Goal: Task Accomplishment & Management: Use online tool/utility

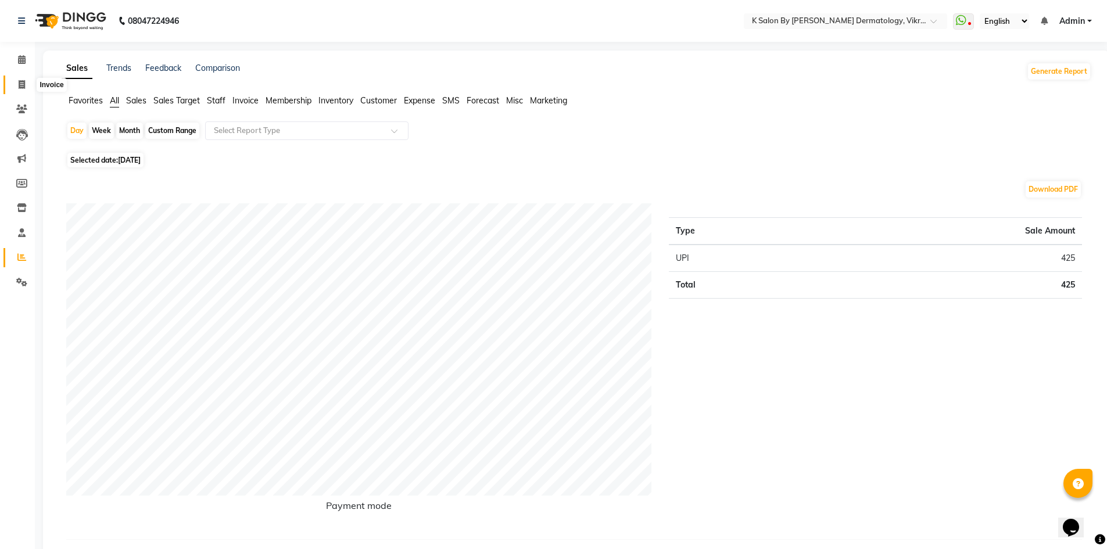
click at [22, 83] on icon at bounding box center [22, 84] width 6 height 9
select select "6798"
select select "service"
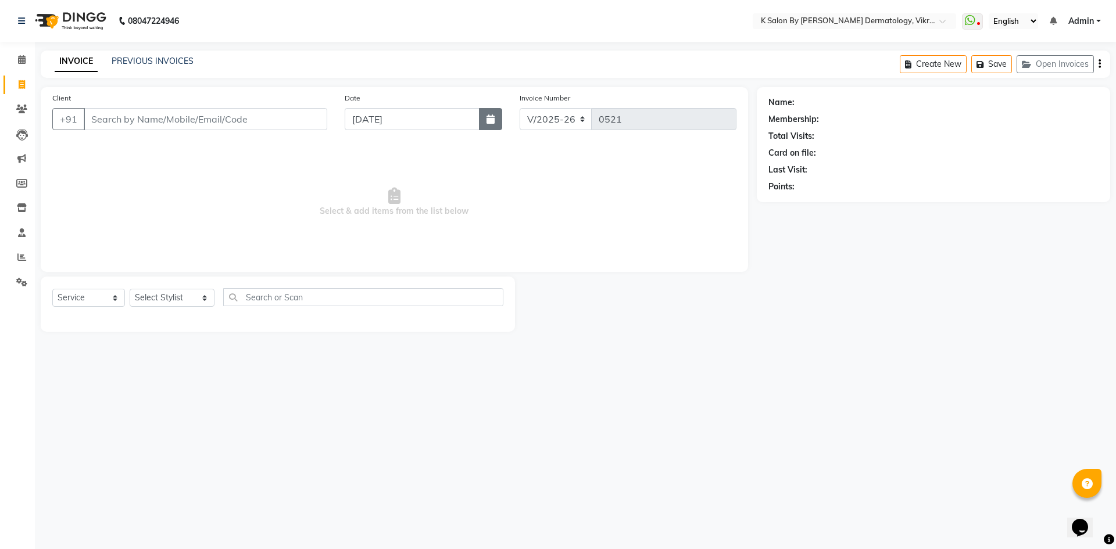
click at [494, 123] on icon "button" at bounding box center [491, 119] width 8 height 9
click at [495, 123] on icon "button" at bounding box center [491, 119] width 8 height 9
select select "9"
select select "2025"
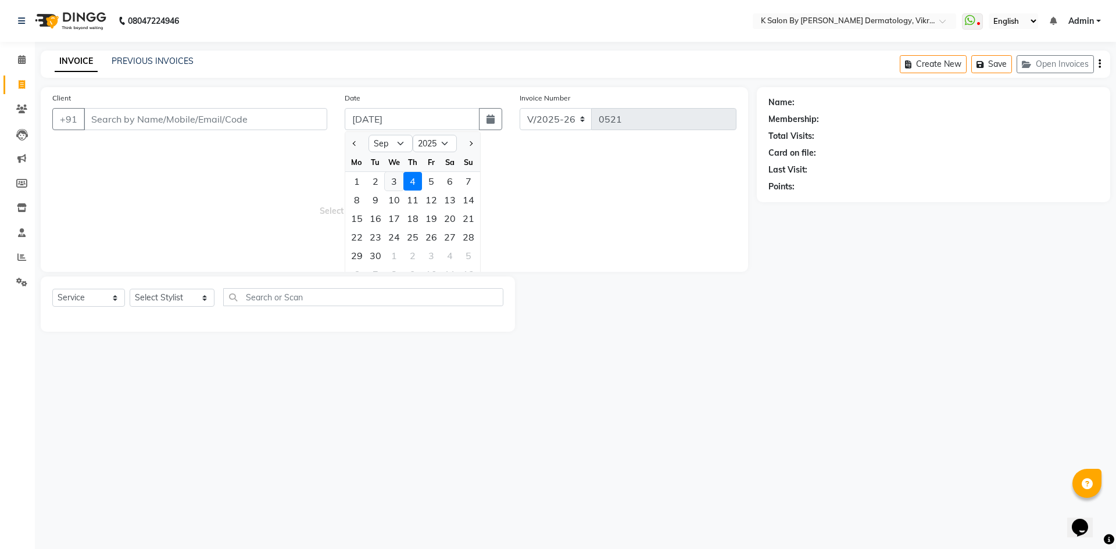
click at [396, 178] on div "3" at bounding box center [394, 181] width 19 height 19
type input "[DATE]"
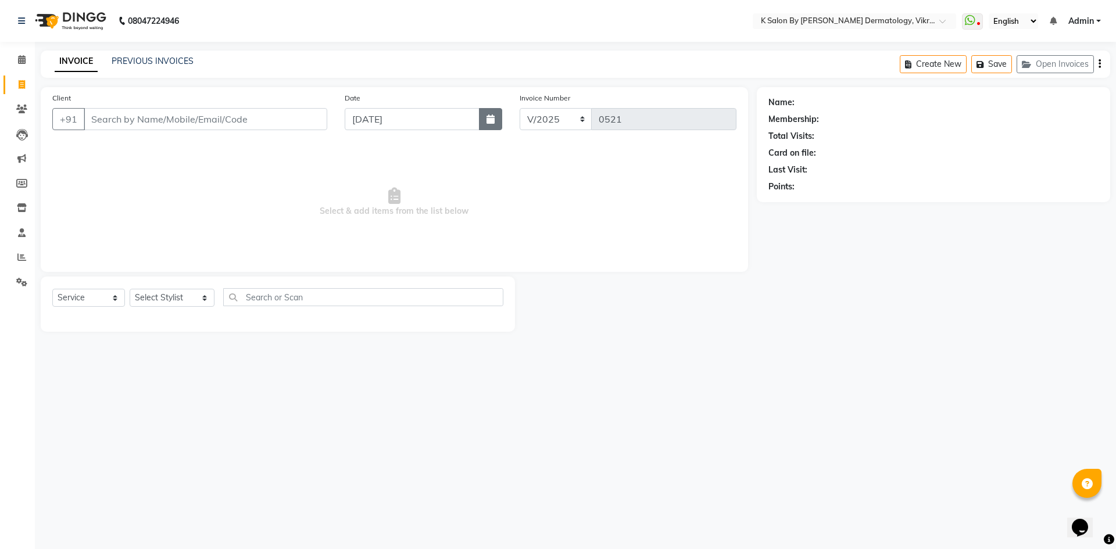
click at [489, 124] on button "button" at bounding box center [490, 119] width 23 height 22
select select "9"
select select "2025"
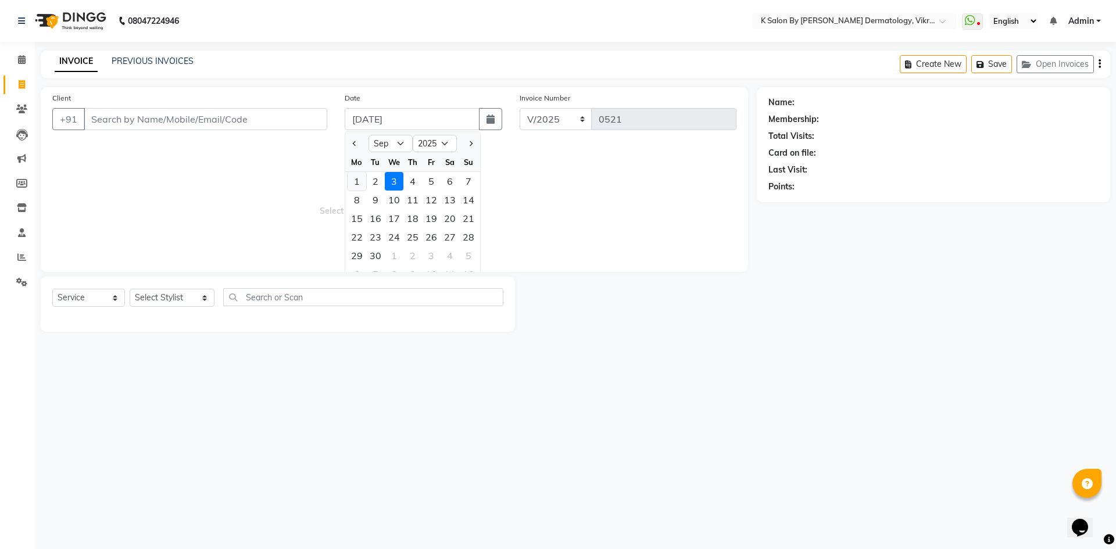
click at [362, 181] on div "1" at bounding box center [357, 181] width 19 height 19
type input "[DATE]"
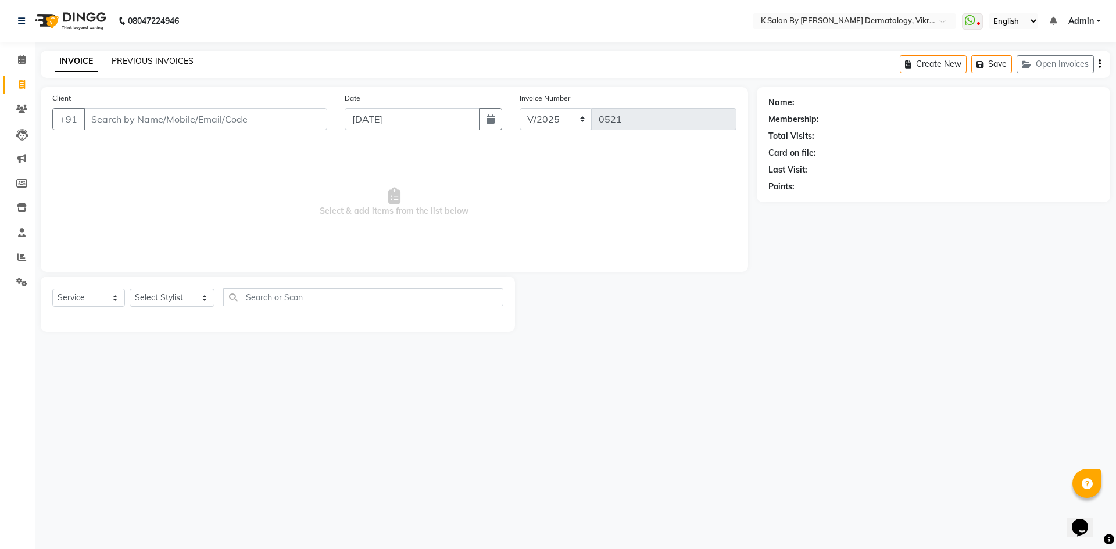
click at [156, 59] on link "PREVIOUS INVOICES" at bounding box center [153, 61] width 82 height 10
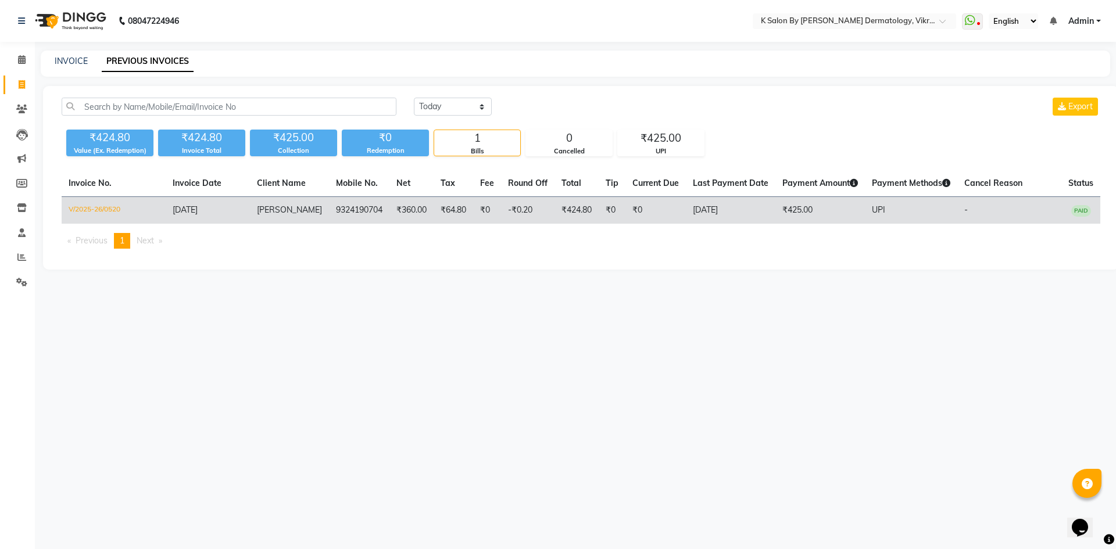
click at [128, 211] on td "V/2025-26/0520" at bounding box center [114, 210] width 104 height 27
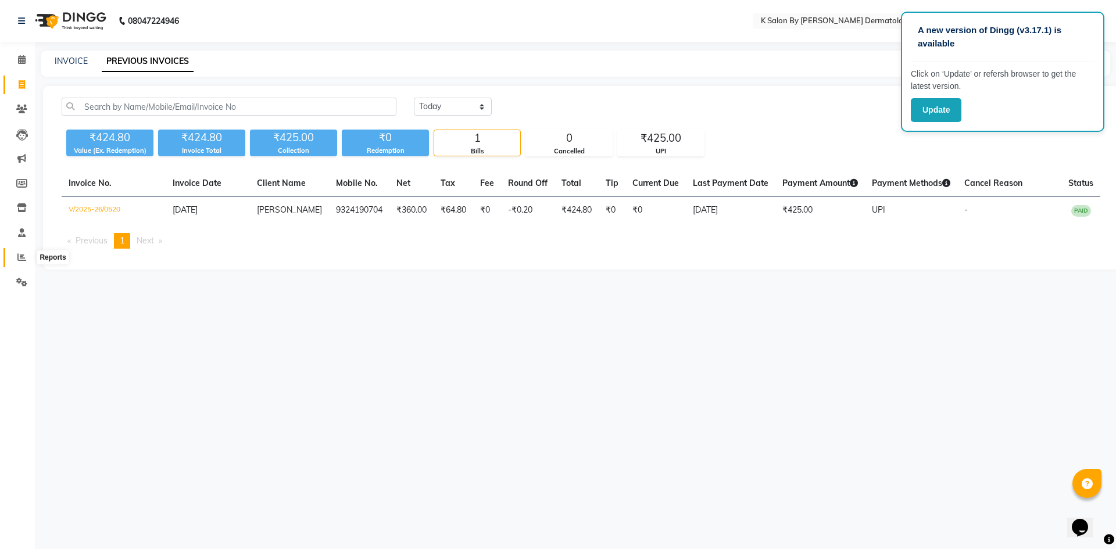
click at [20, 260] on icon at bounding box center [21, 257] width 9 height 9
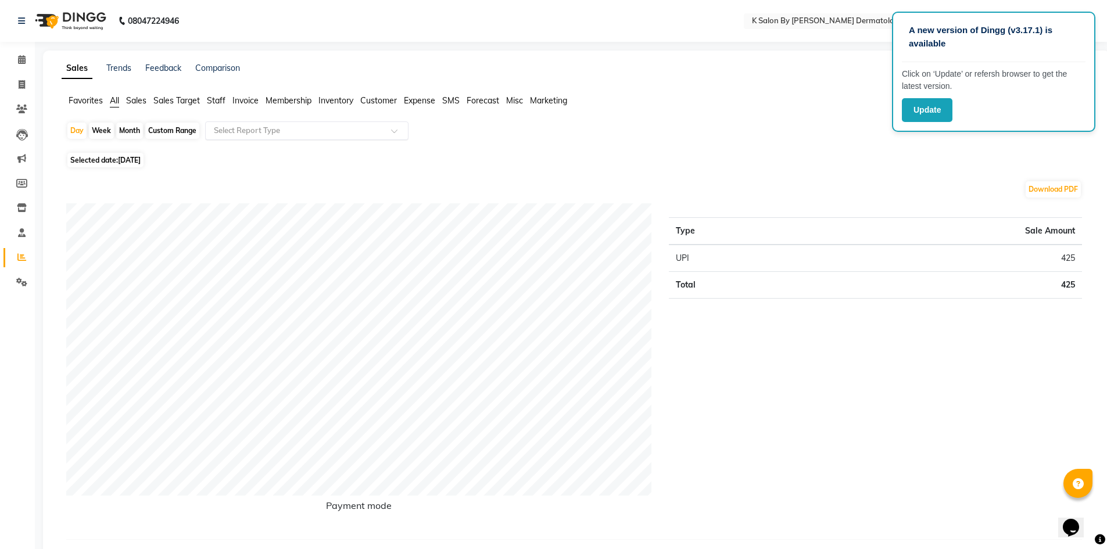
click at [399, 131] on span at bounding box center [398, 134] width 15 height 12
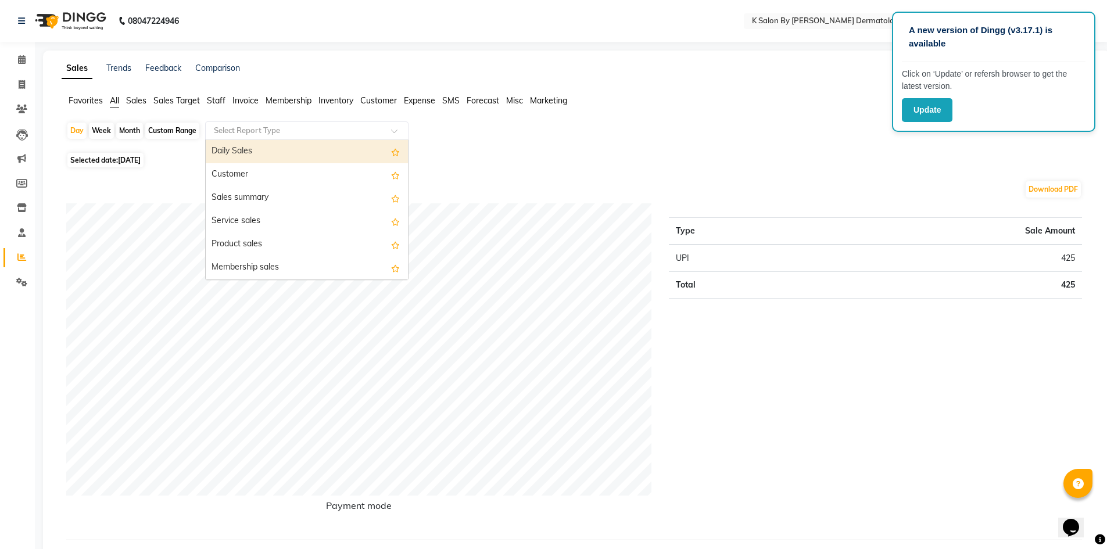
click at [461, 136] on div "Day Week Month Custom Range Select Report Type Daily Sales Customer Sales summa…" at bounding box center [576, 135] width 1021 height 28
click at [396, 135] on span at bounding box center [398, 134] width 15 height 12
click at [483, 134] on div "Day Week Month Custom Range Select Report Type Daily Sales Customer Sales summa…" at bounding box center [576, 135] width 1021 height 28
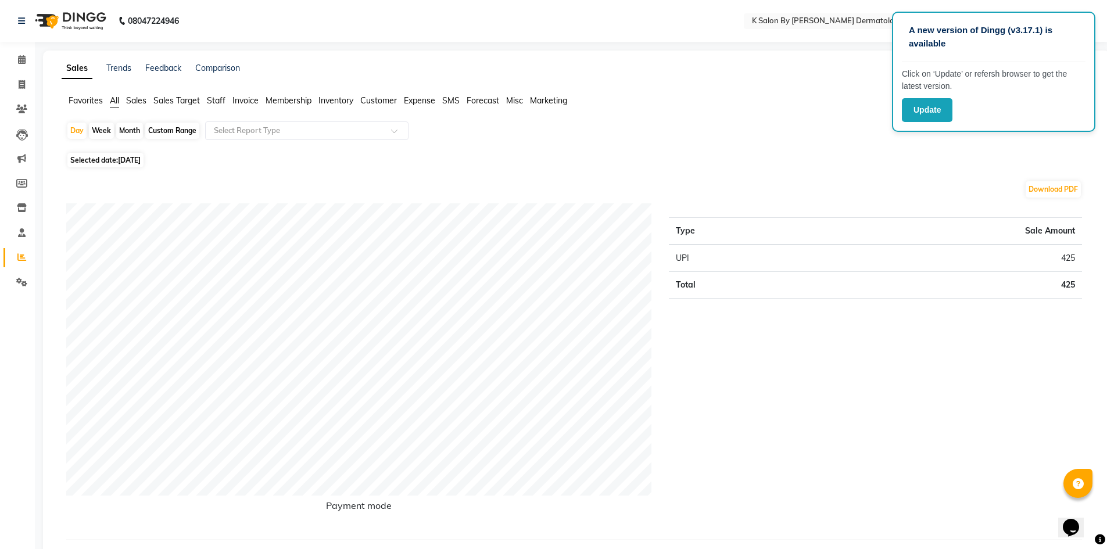
click at [544, 144] on div "Day Week Month Custom Range Select Report Type" at bounding box center [576, 135] width 1021 height 28
click at [818, 128] on div "Day Week Month Custom Range Select Report Type" at bounding box center [576, 135] width 1021 height 28
click at [900, 140] on div "Day Week Month Custom Range Select Report Type" at bounding box center [576, 135] width 1021 height 28
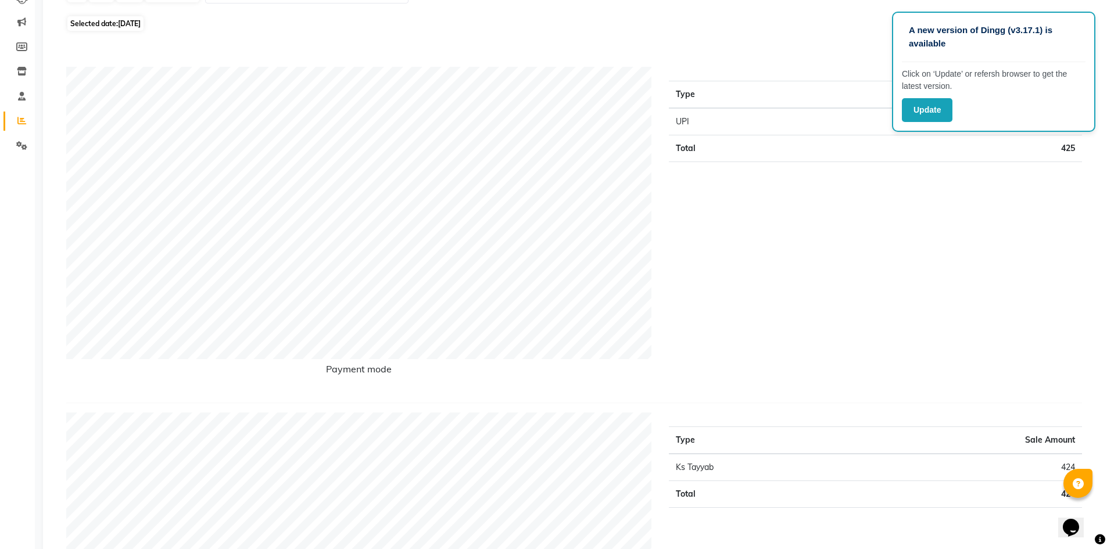
scroll to position [184, 0]
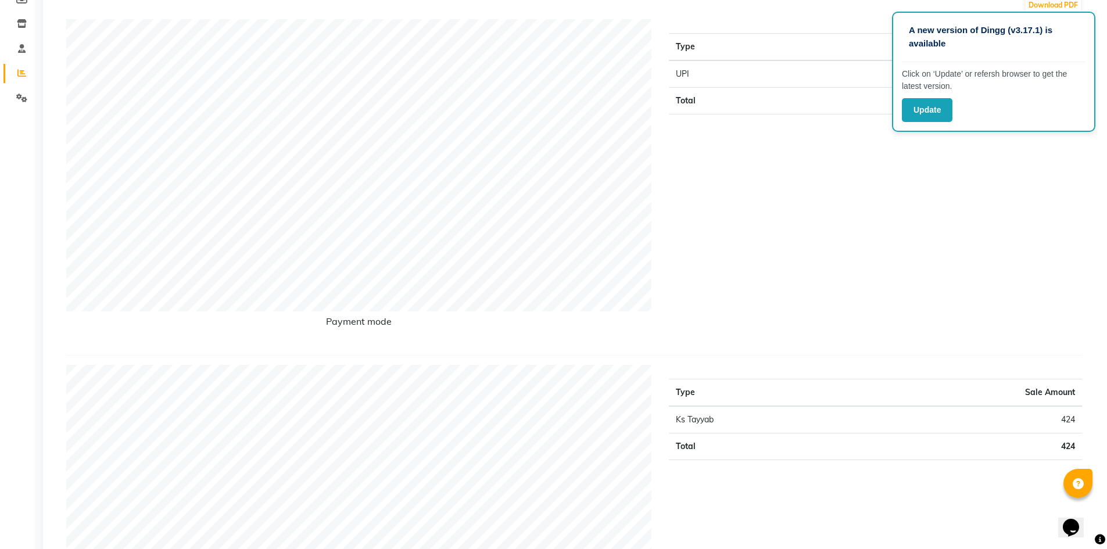
click at [766, 249] on div "Type Sale Amount UPI 425 Total 425" at bounding box center [875, 182] width 431 height 327
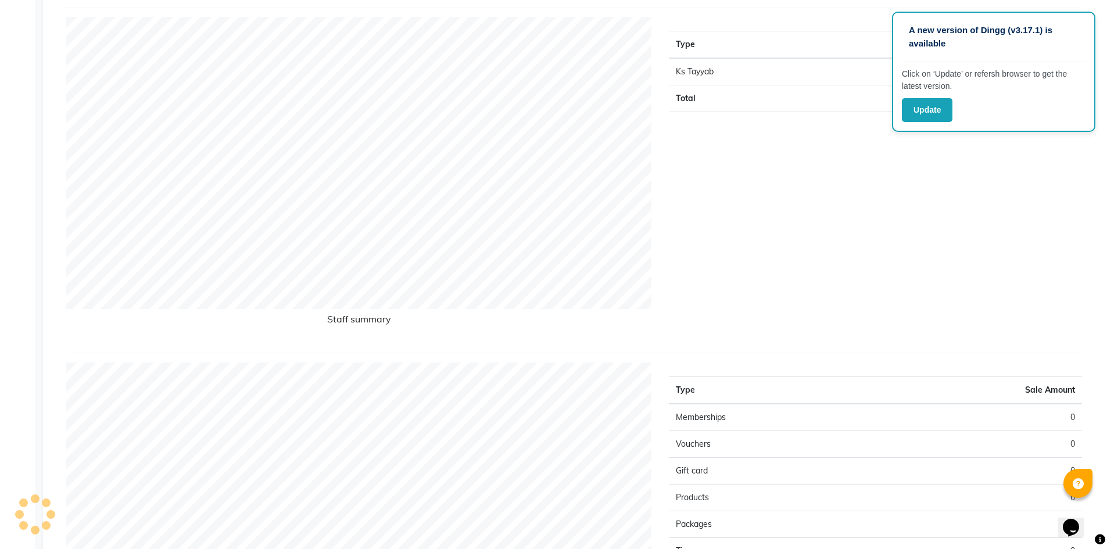
scroll to position [533, 0]
click at [926, 231] on div "Type Sale Amount Ks Tayyab 424 Total 424" at bounding box center [875, 179] width 431 height 327
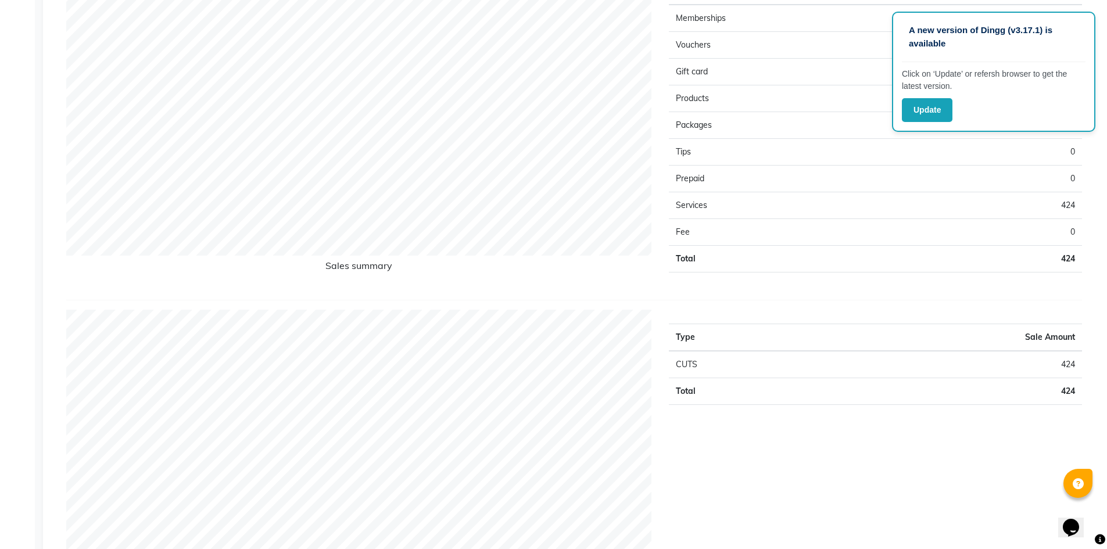
scroll to position [1422, 0]
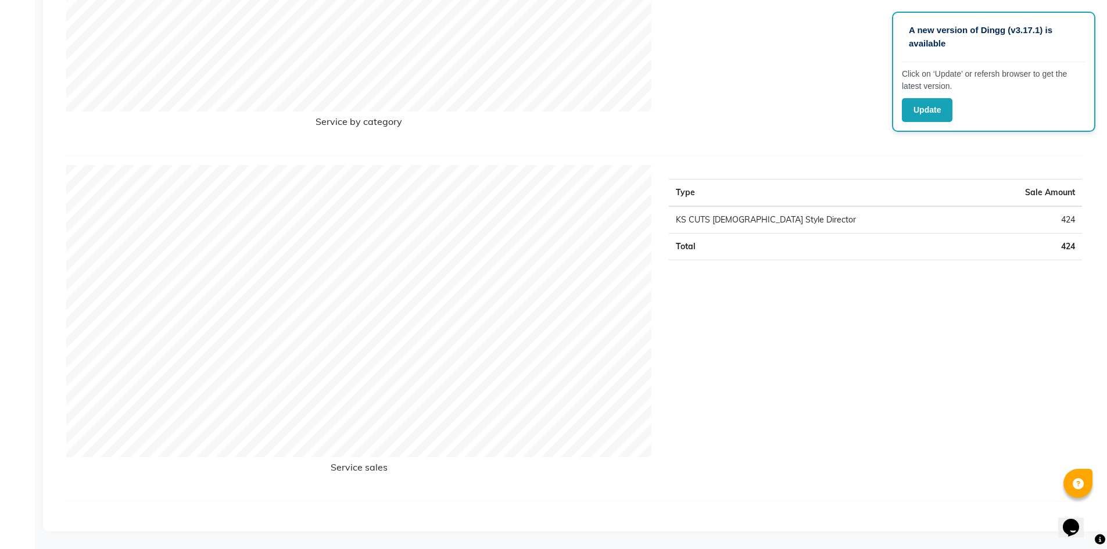
click at [775, 386] on div "Type Sale Amount KS CUTS [DEMOGRAPHIC_DATA] Style Director 424 Total 424" at bounding box center [875, 328] width 431 height 327
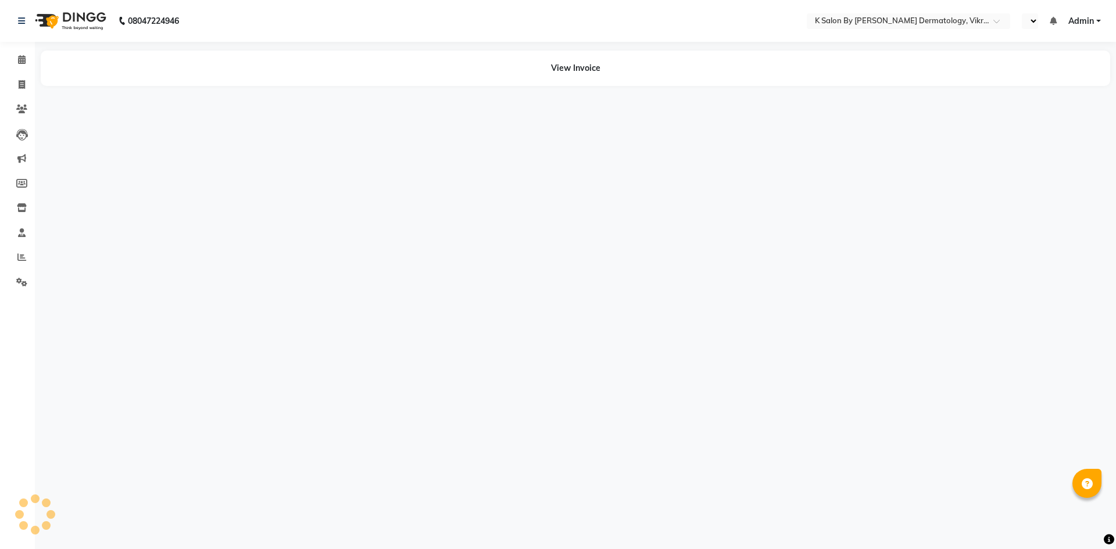
select select "en"
